Goal: Task Accomplishment & Management: Manage account settings

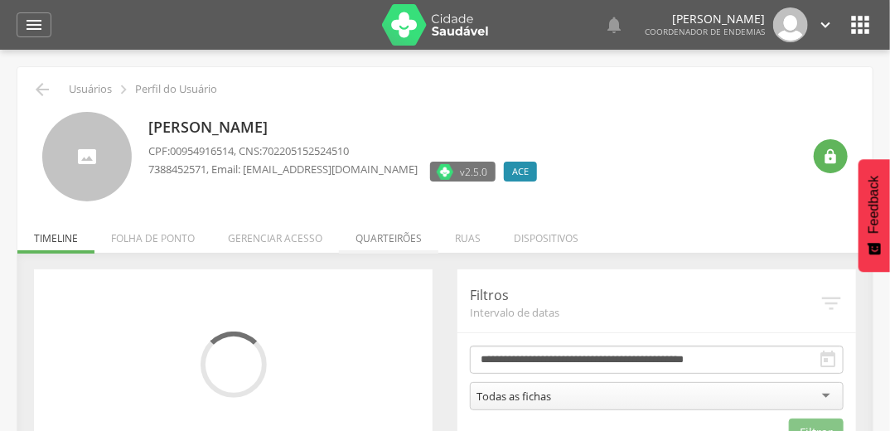
click at [388, 240] on li "Quarteirões" at bounding box center [388, 234] width 99 height 39
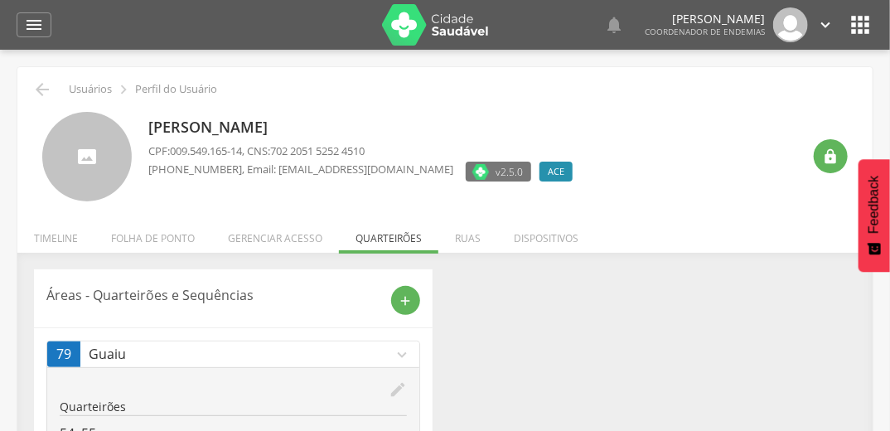
scroll to position [127, 0]
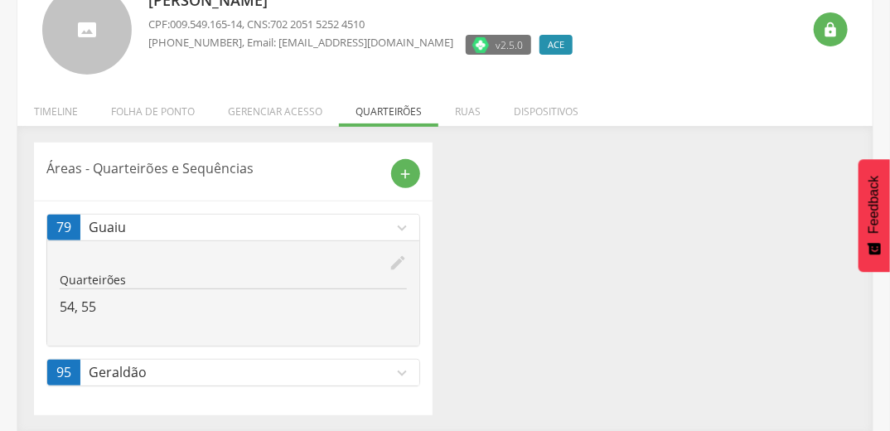
click at [405, 364] on icon "expand_more" at bounding box center [402, 373] width 18 height 18
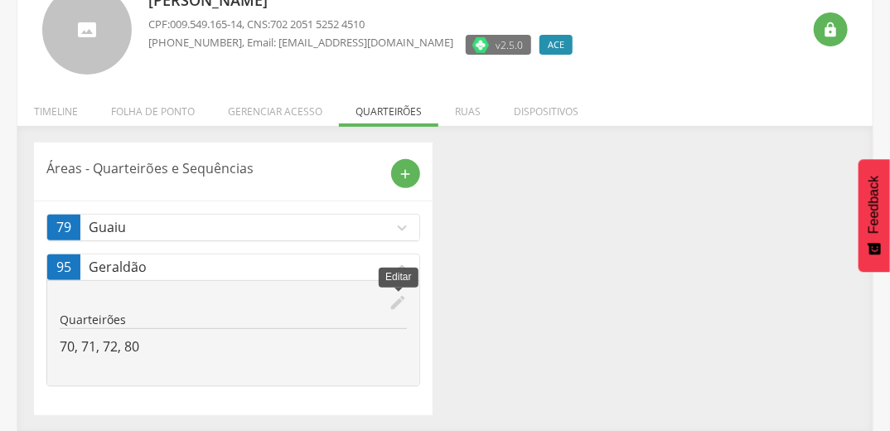
click at [394, 302] on icon "edit" at bounding box center [398, 302] width 18 height 18
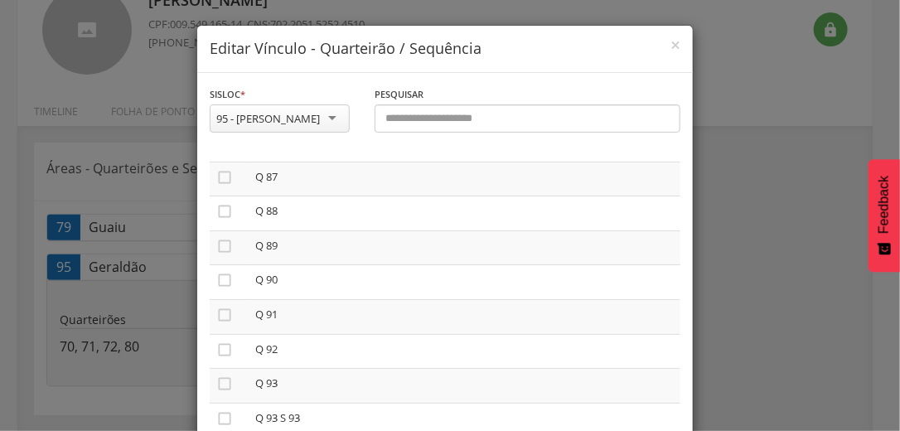
scroll to position [2982, 0]
click at [220, 252] on icon "" at bounding box center [224, 243] width 17 height 17
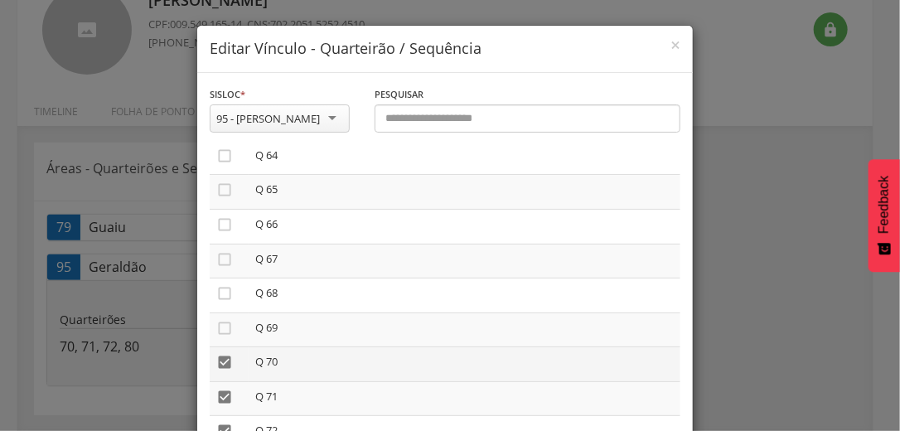
click at [220, 370] on icon "" at bounding box center [224, 362] width 17 height 17
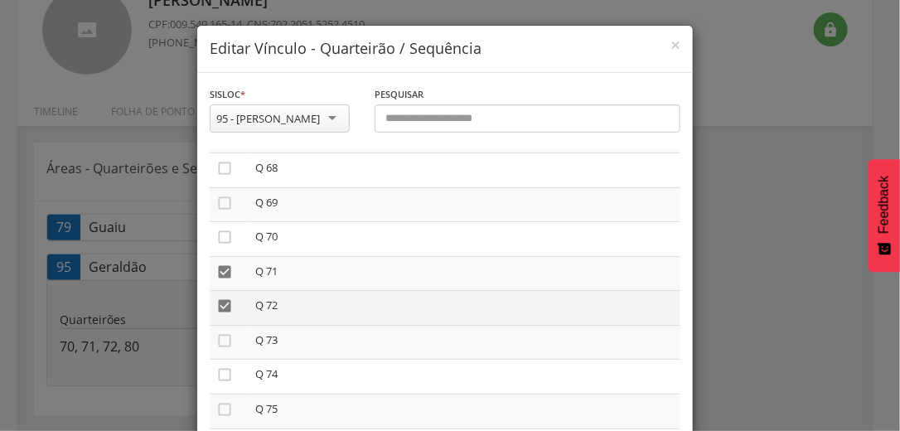
scroll to position [2342, 0]
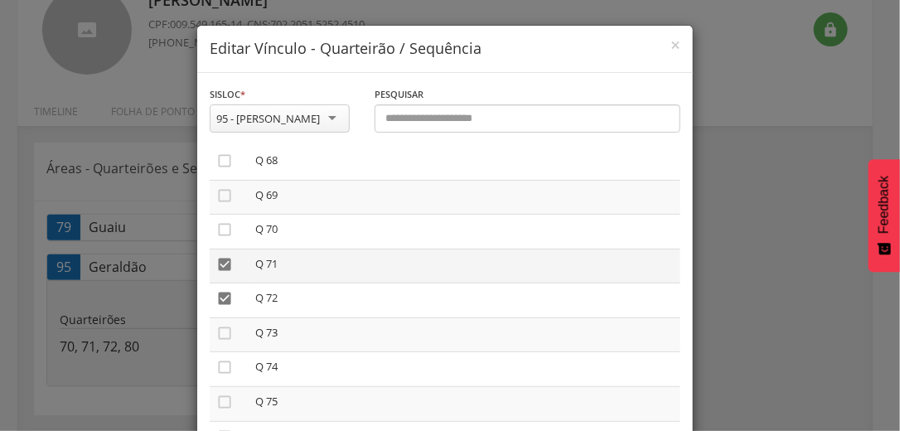
click at [219, 272] on icon "" at bounding box center [224, 264] width 17 height 17
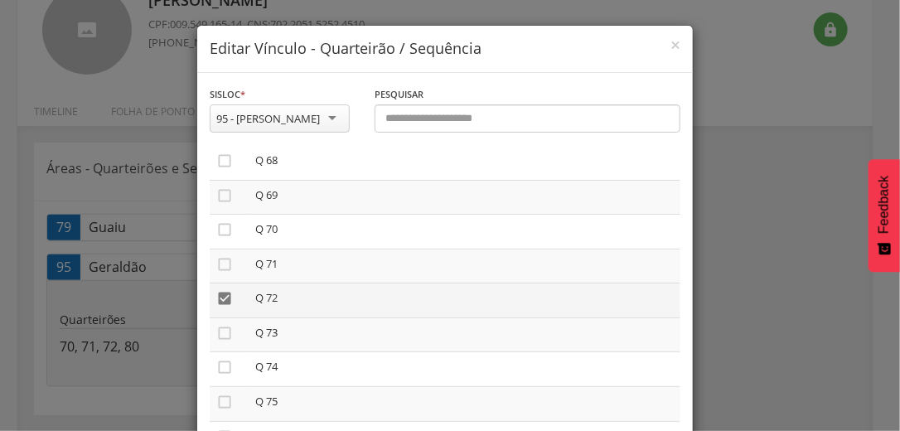
click at [216, 306] on icon "" at bounding box center [224, 298] width 17 height 17
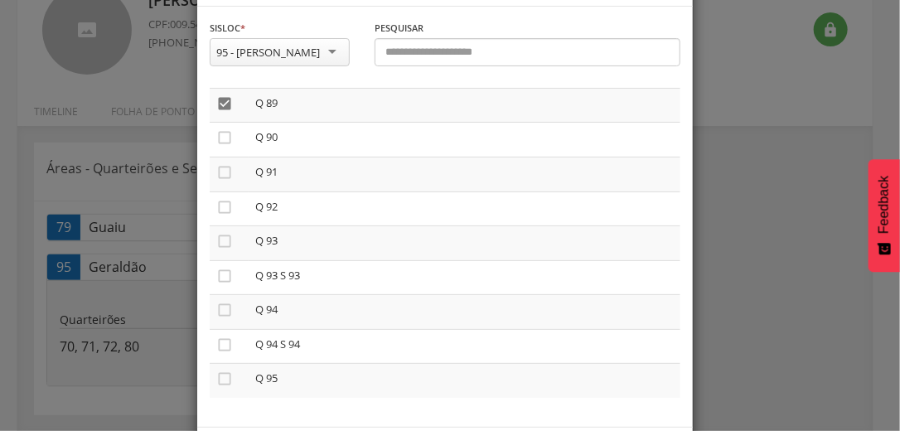
scroll to position [140, 0]
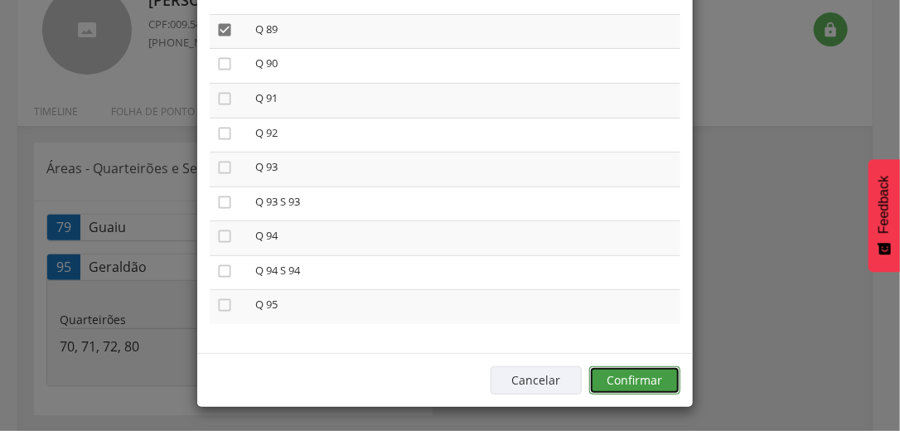
click at [611, 374] on button "Confirmar" at bounding box center [634, 380] width 91 height 28
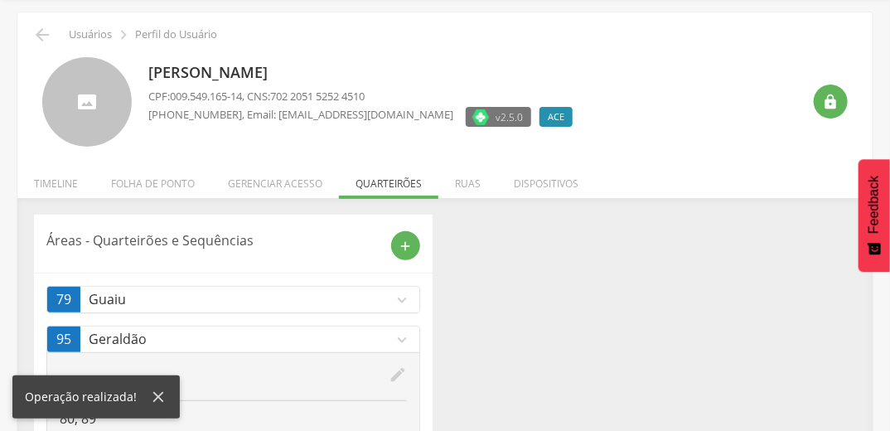
scroll to position [0, 0]
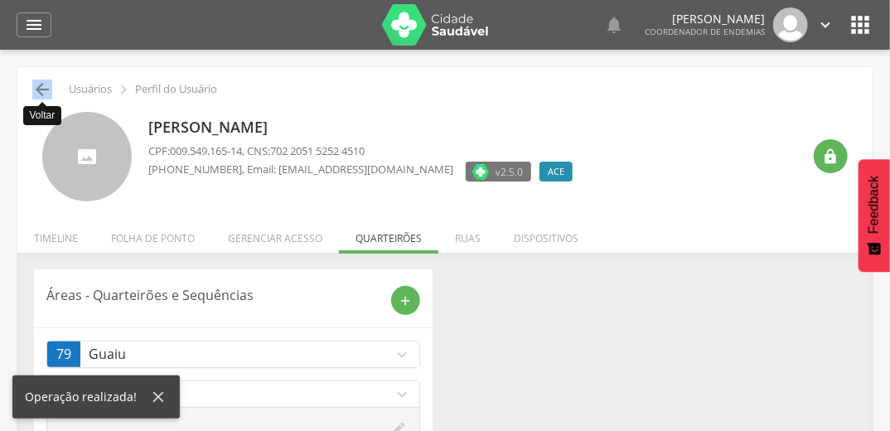
click at [43, 93] on icon "" at bounding box center [42, 90] width 20 height 20
